Goal: Navigation & Orientation: Find specific page/section

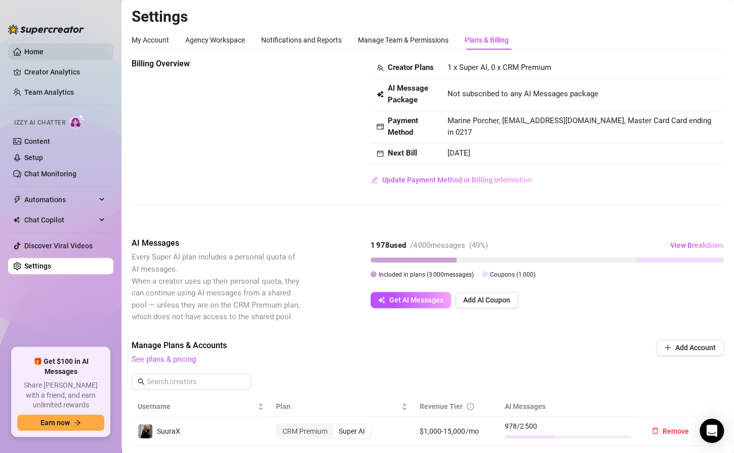
click at [24, 48] on link "Home" at bounding box center [33, 52] width 19 height 8
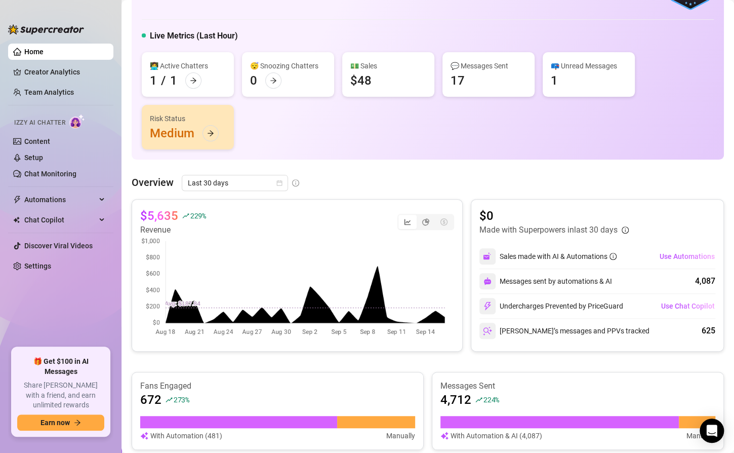
scroll to position [60, 0]
click at [216, 177] on span "Last 30 days" at bounding box center [235, 182] width 94 height 15
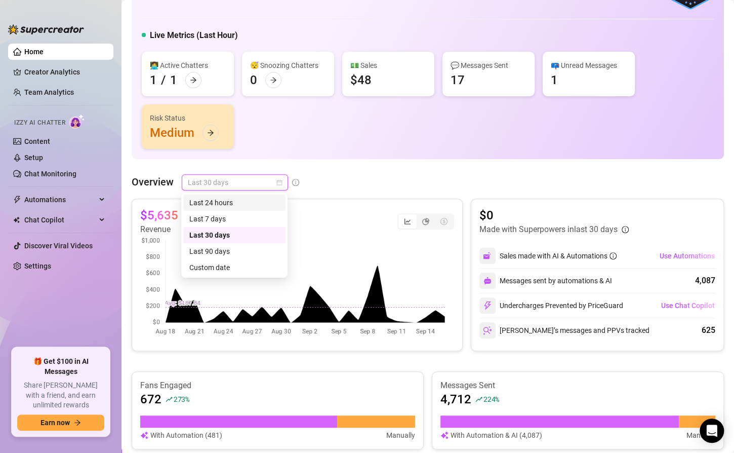
click at [218, 204] on div "Last 24 hours" at bounding box center [234, 202] width 90 height 11
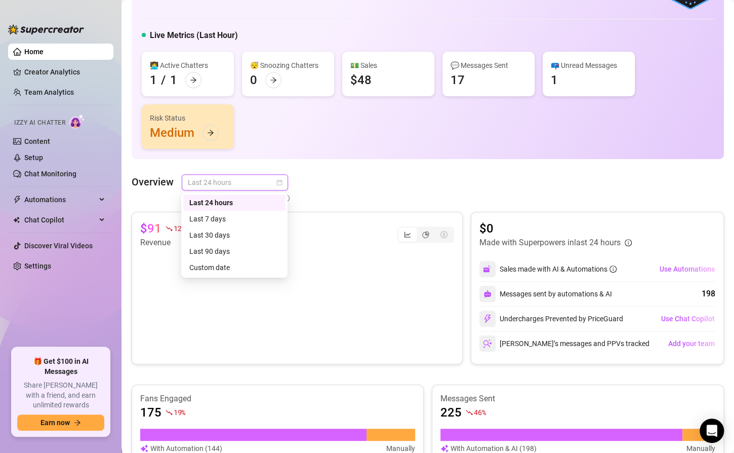
click at [227, 187] on span "Last 24 hours" at bounding box center [235, 182] width 94 height 15
click at [229, 211] on div "Last 7 days" at bounding box center [234, 219] width 102 height 16
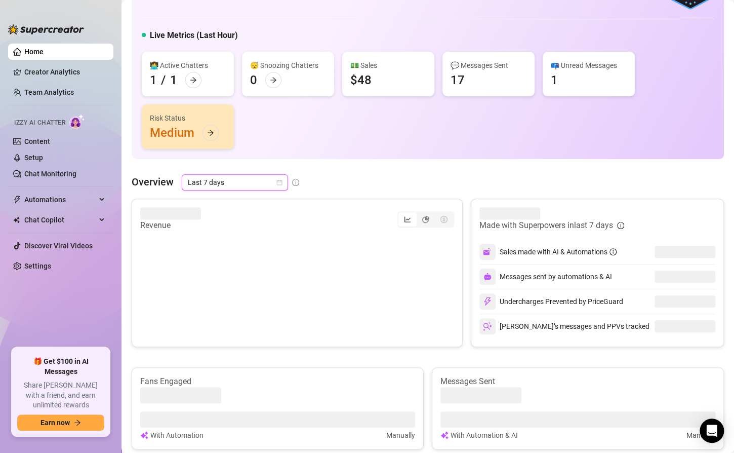
click at [229, 211] on div "Revenue" at bounding box center [297, 219] width 314 height 24
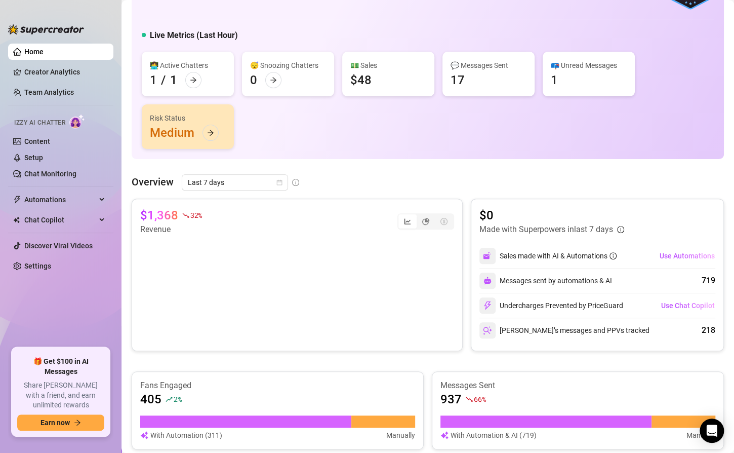
click at [247, 168] on div "👋 Hey, Rouki Check your achievements with Supercreator 500 Creator Total Fans L…" at bounding box center [428, 336] width 593 height 779
click at [166, 165] on div "👋 Hey, Rouki Check your achievements with Supercreator 500 Creator Total Fans L…" at bounding box center [428, 336] width 593 height 779
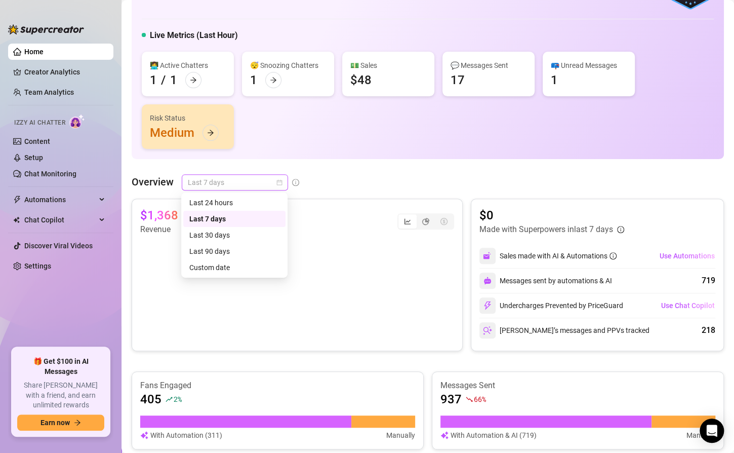
click at [227, 177] on span "Last 7 days" at bounding box center [235, 182] width 94 height 15
click at [216, 227] on div "Last 30 days" at bounding box center [234, 235] width 102 height 16
